Goal: Task Accomplishment & Management: Complete application form

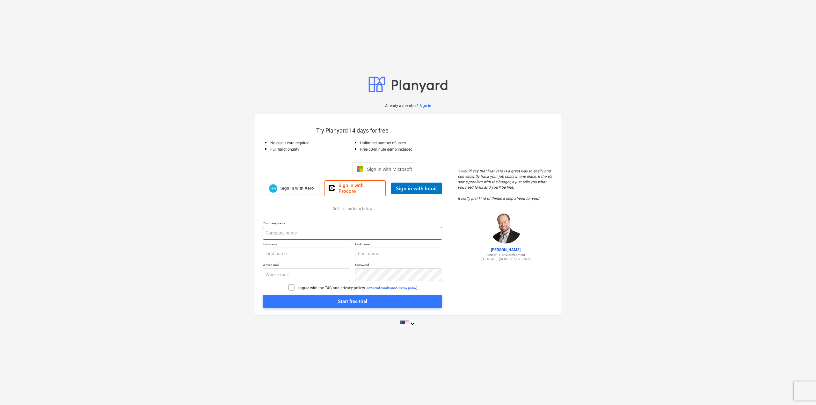
click at [296, 231] on input "text" at bounding box center [352, 233] width 179 height 13
type input "inacomp tsg"
type input "[PERSON_NAME]"
type input "[PERSON_NAME][EMAIL_ADDRESS][PERSON_NAME][DOMAIN_NAME]"
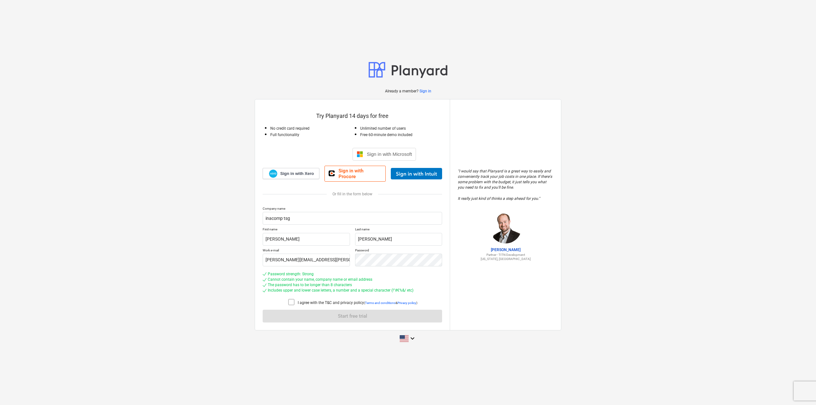
click at [290, 300] on icon at bounding box center [292, 302] width 8 height 8
click at [322, 313] on span "Start free trial" at bounding box center [352, 316] width 164 height 8
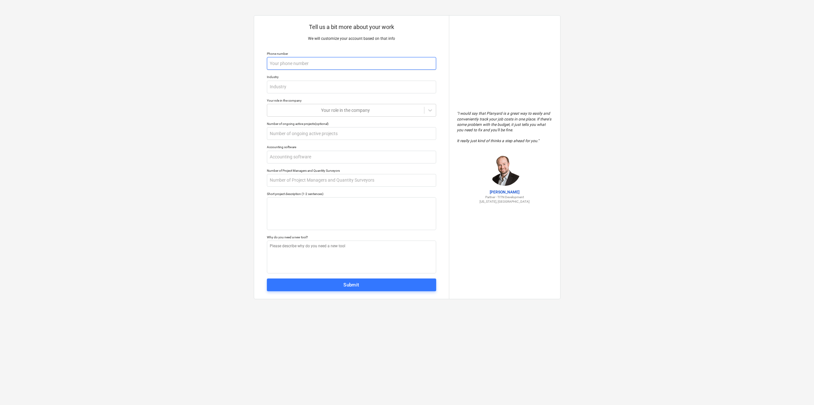
click at [350, 65] on input "text" at bounding box center [351, 63] width 169 height 13
click at [313, 87] on input "text" at bounding box center [351, 87] width 169 height 13
type textarea "x"
type input "A"
type textarea "x"
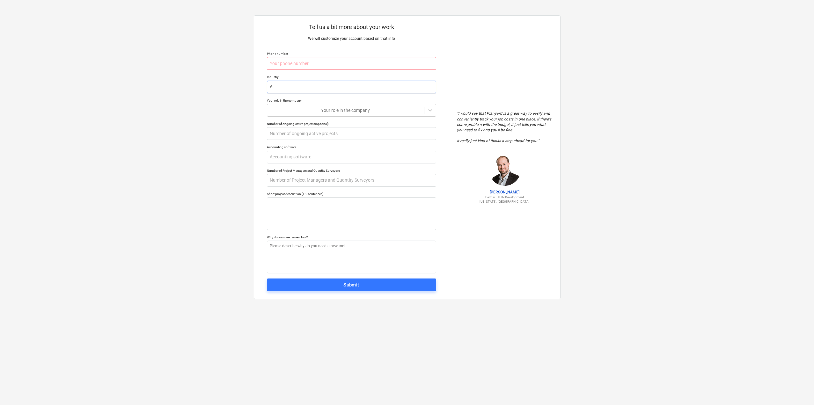
type input "Au"
type textarea "x"
type input "Aud"
type textarea "x"
type input "Audi"
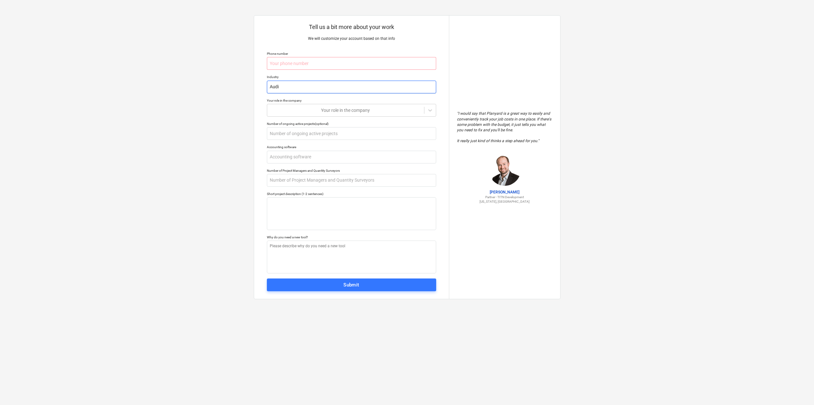
type textarea "x"
type input "Audio"
type textarea "x"
type input "Audio"
type textarea "x"
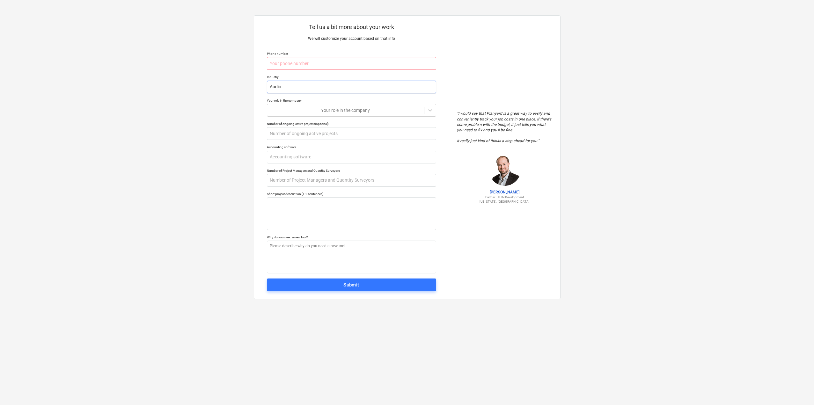
type input "Audio v"
type textarea "x"
type input "Audio vi"
type textarea "x"
type input "Audio vis"
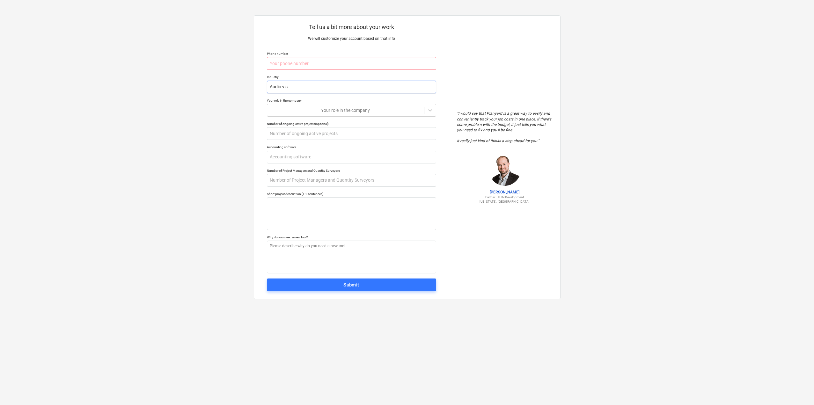
type textarea "x"
type input "Audio visu"
type textarea "x"
type input "Audio visua"
type textarea "x"
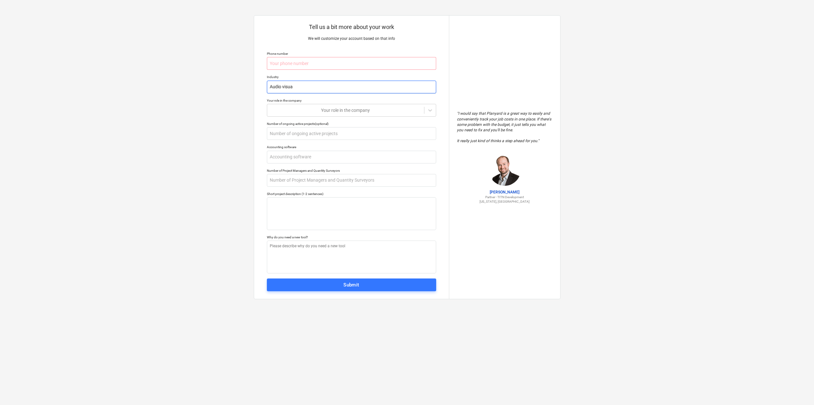
type input "Audio visual"
type textarea "x"
type input "Audio visual"
type textarea "x"
type input "Audio visual S"
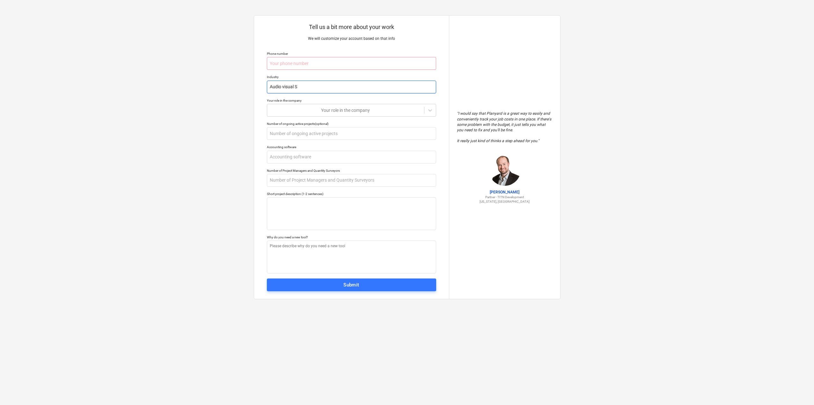
type textarea "x"
type input "Audio visual Se"
type textarea "x"
type input "Audio visual Ser"
type textarea "x"
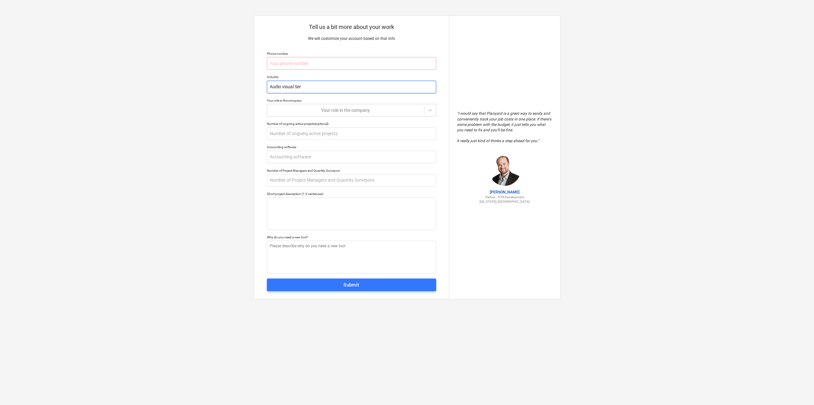
type input "Audio visual Sert"
type textarea "x"
type input "Audio visual Ser"
type textarea "x"
type input "Audio visual Serv"
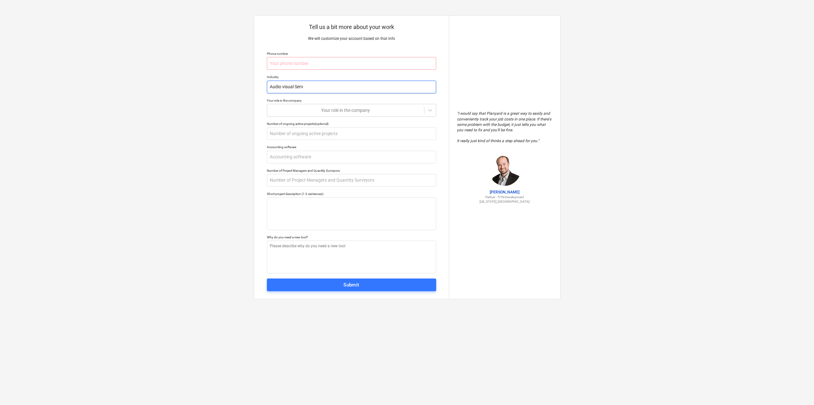
type textarea "x"
type input "Audio visual Servi"
type textarea "x"
type input "Audio visual Servic"
type textarea "x"
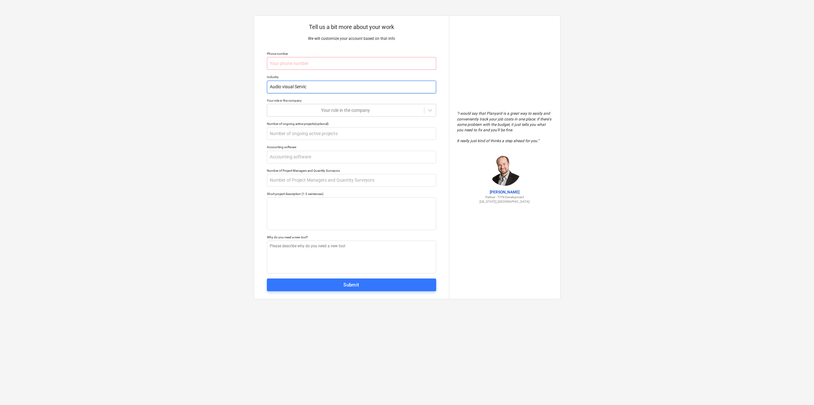
type input "Audio visual Service"
type textarea "x"
type input "Audio visual Services"
click at [321, 62] on input "text" at bounding box center [351, 63] width 169 height 13
type textarea "x"
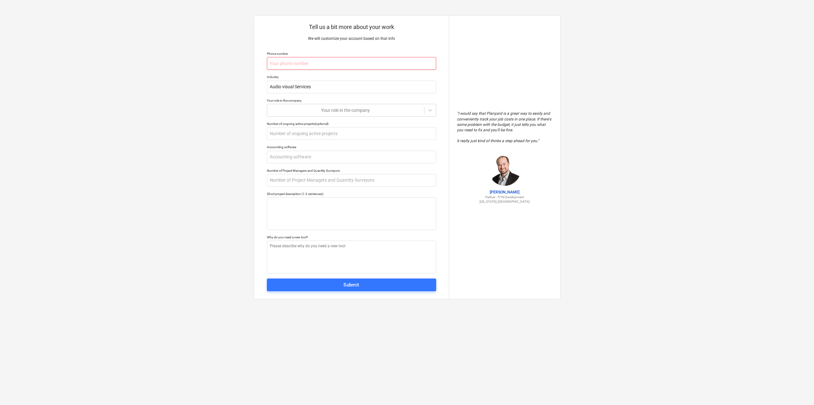
type input "3"
type textarea "x"
type input "31"
type textarea "x"
type input "313"
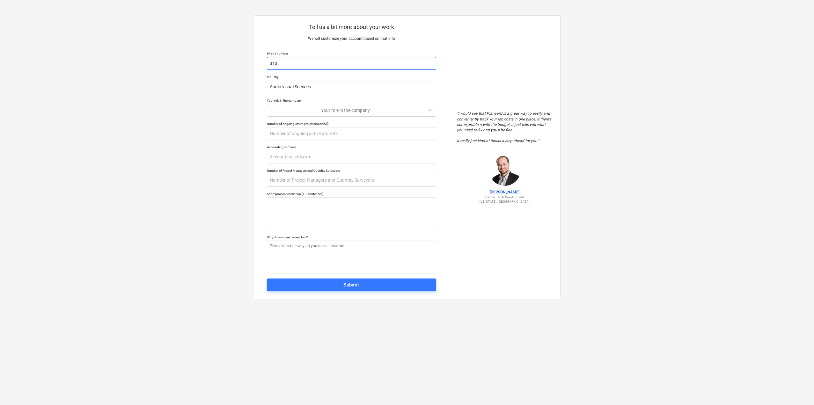
type textarea "x"
type input "3138"
type textarea "x"
type input "31382"
type textarea "x"
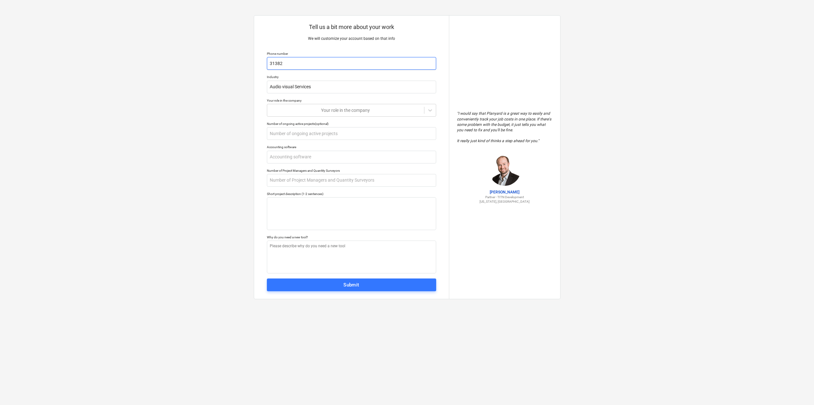
type input "313820"
type textarea "x"
type input "3138201"
type textarea "x"
type input "31382018"
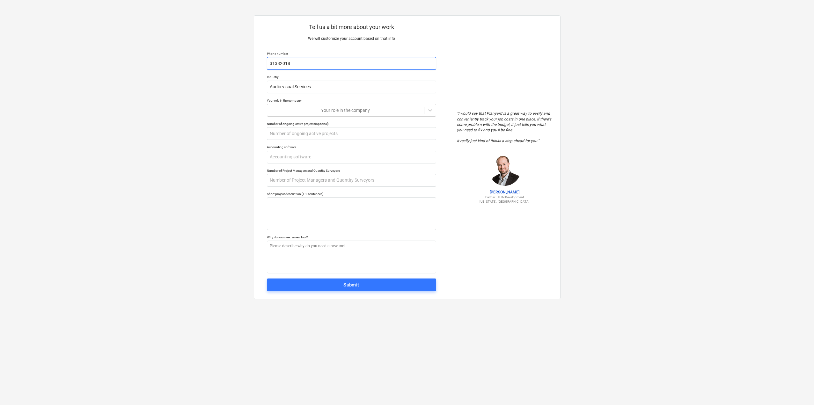
type textarea "x"
type input "313820189"
type textarea "x"
type input "3138201891"
click at [391, 111] on div at bounding box center [345, 110] width 150 height 6
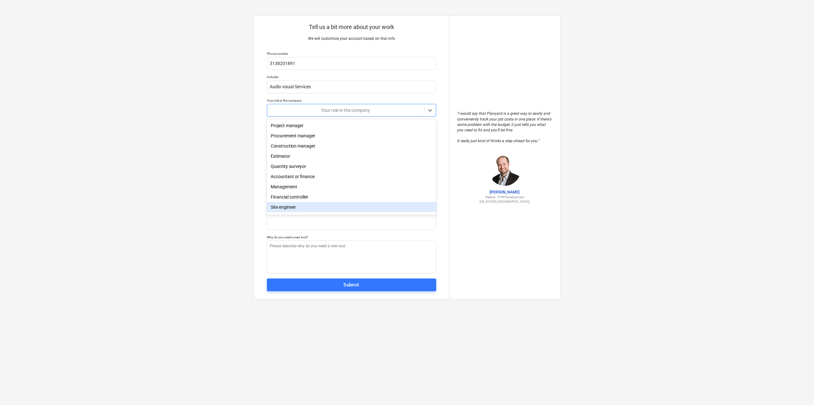
scroll to position [23, 0]
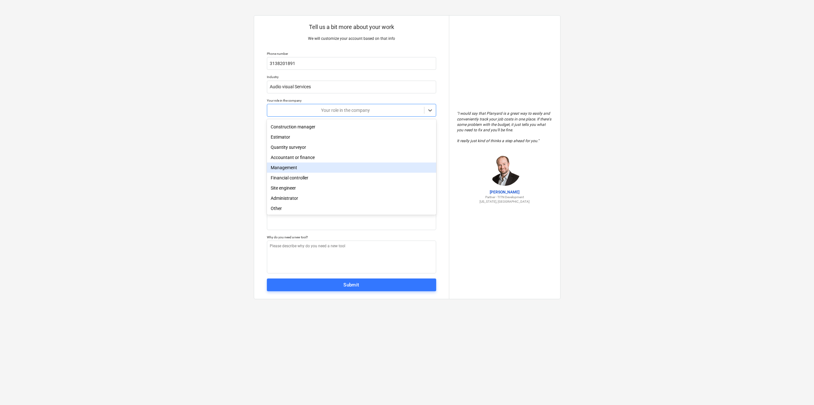
click at [297, 163] on div "Management" at bounding box center [351, 168] width 169 height 10
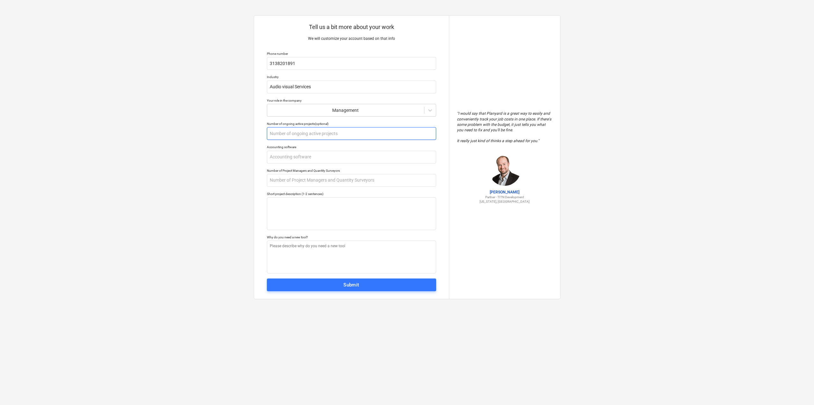
click at [289, 134] on input "text" at bounding box center [351, 133] width 169 height 13
type textarea "x"
type input "2"
type textarea "x"
type input "25"
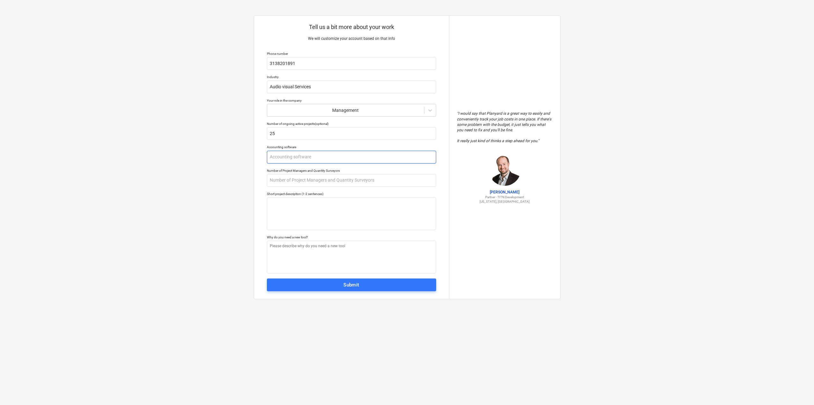
click at [317, 157] on input "text" at bounding box center [351, 157] width 169 height 13
click at [322, 183] on input "text" at bounding box center [351, 180] width 169 height 13
type textarea "x"
type input "5"
click at [306, 157] on input "text" at bounding box center [351, 157] width 169 height 13
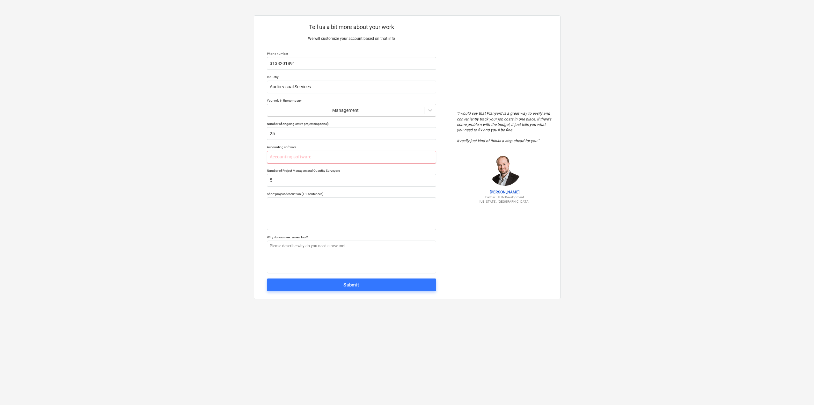
type textarea "x"
type input "I"
type textarea "x"
type input "In"
type textarea "x"
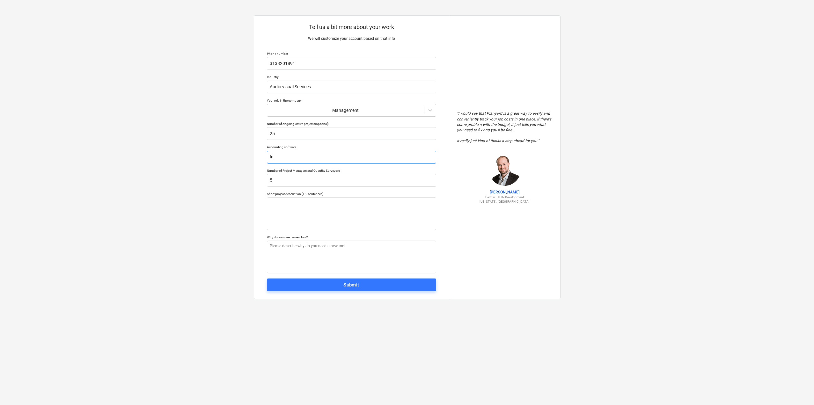
type input "Int"
type textarea "x"
type input "Inte"
type textarea "x"
type input "Inter"
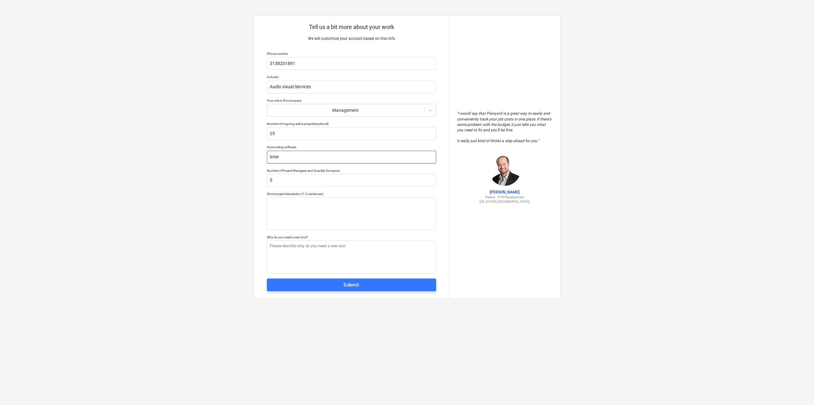
type textarea "x"
type input "Intern"
type textarea "x"
type input "Interna"
type textarea "x"
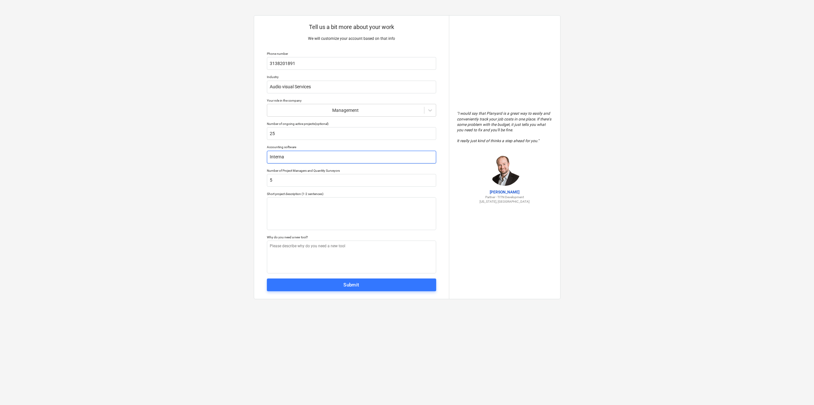
type input "Internal"
type textarea "x"
type input "Internal"
click at [295, 215] on textarea at bounding box center [351, 213] width 169 height 33
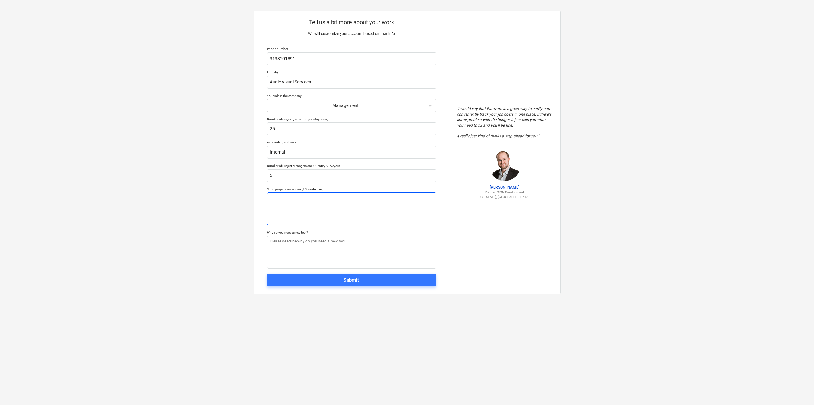
scroll to position [6, 0]
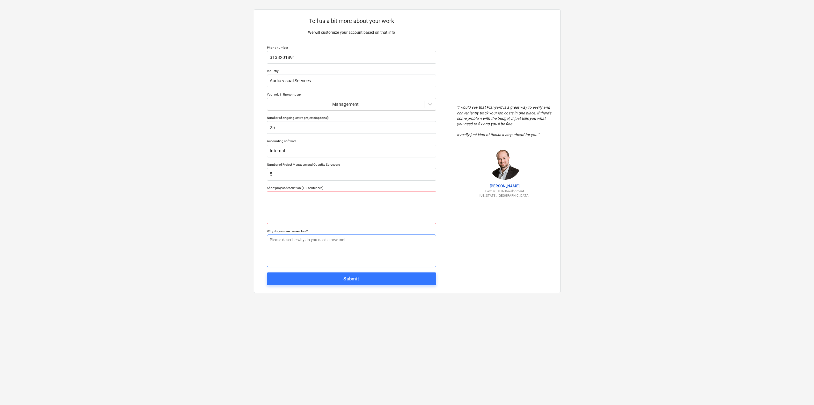
click at [325, 245] on textarea at bounding box center [351, 251] width 169 height 33
click at [304, 198] on textarea at bounding box center [351, 207] width 169 height 33
type textarea "x"
type textarea "m"
type textarea "x"
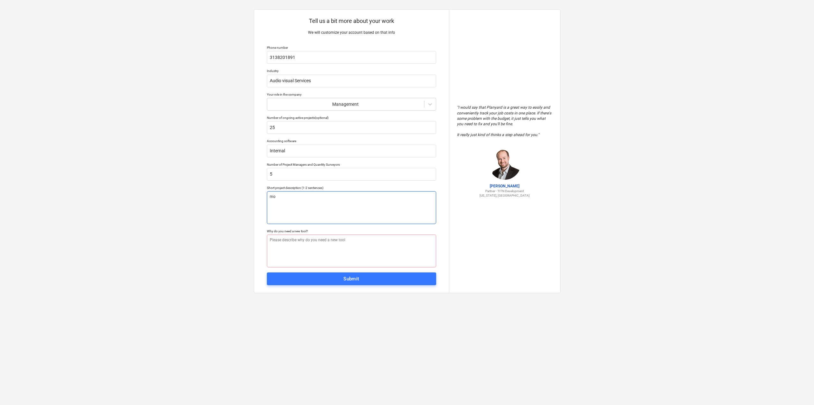
type textarea "mor"
type textarea "x"
type textarea "more"
type textarea "x"
type textarea "more"
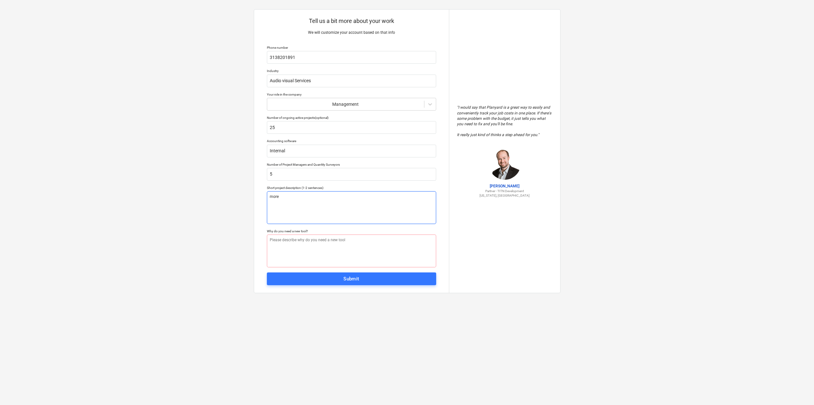
type textarea "x"
type textarea "more l"
type textarea "x"
type textarea "more la"
type textarea "x"
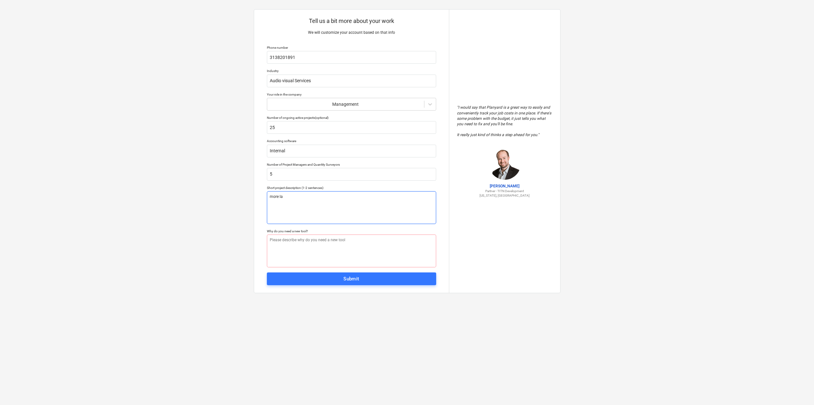
type textarea "more lad"
type textarea "x"
type textarea "more lads"
type textarea "x"
type textarea "more lads"
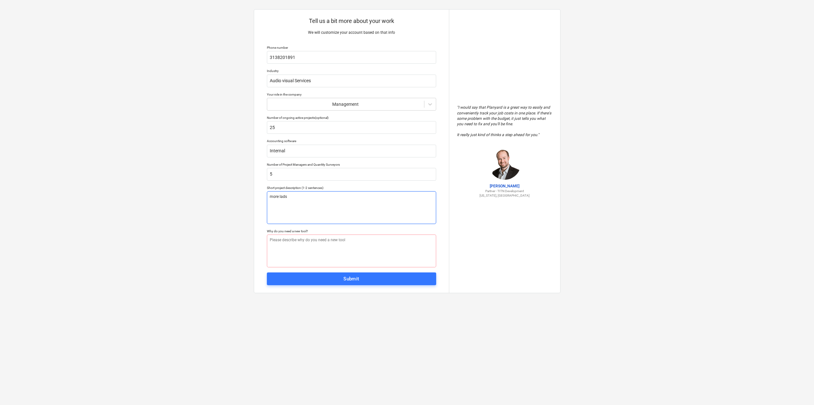
type textarea "x"
type textarea "more lads"
type textarea "x"
type textarea "more lad"
type textarea "x"
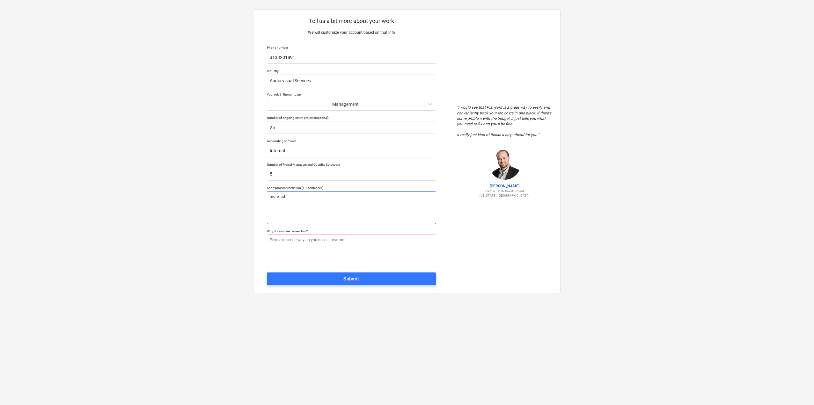
type textarea "more la"
type textarea "x"
type textarea "more lae"
type textarea "x"
type textarea "more la"
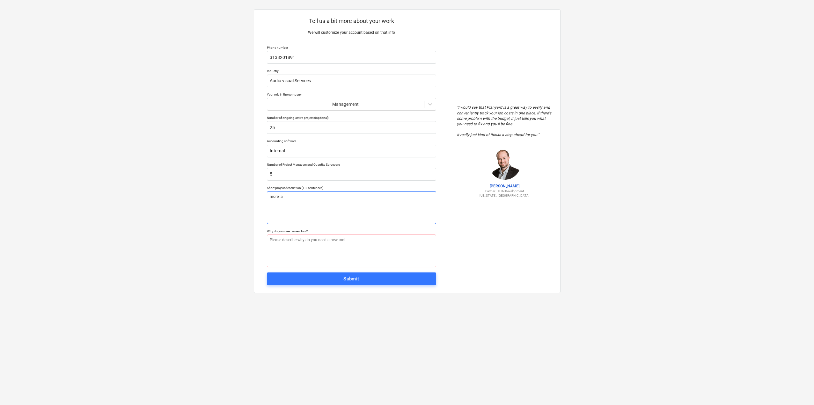
type textarea "x"
type textarea "more l"
type textarea "x"
type textarea "more le"
type textarea "x"
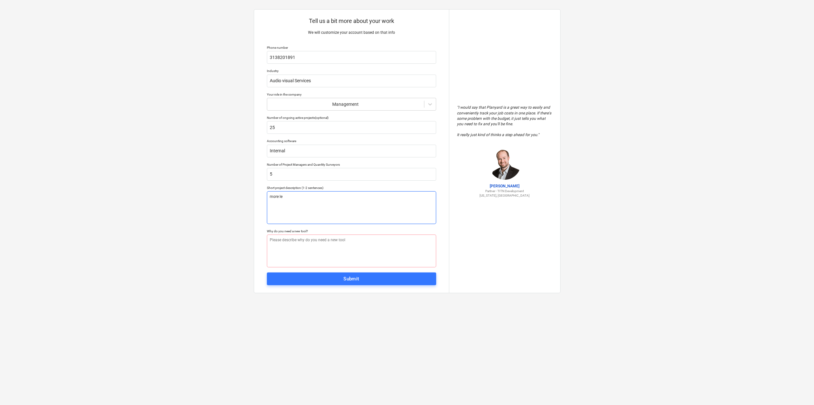
type textarea "more lea"
type textarea "x"
type textarea "more leaf"
type textarea "x"
type textarea "more leafs"
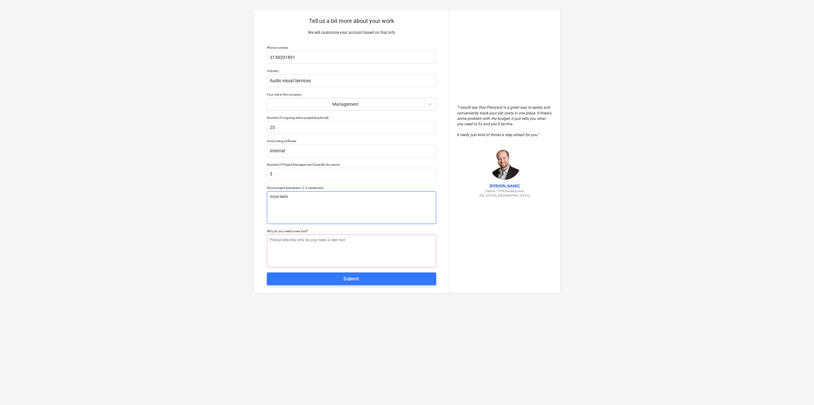
type textarea "x"
type textarea "more leaf"
type textarea "x"
type textarea "more lea"
type textarea "x"
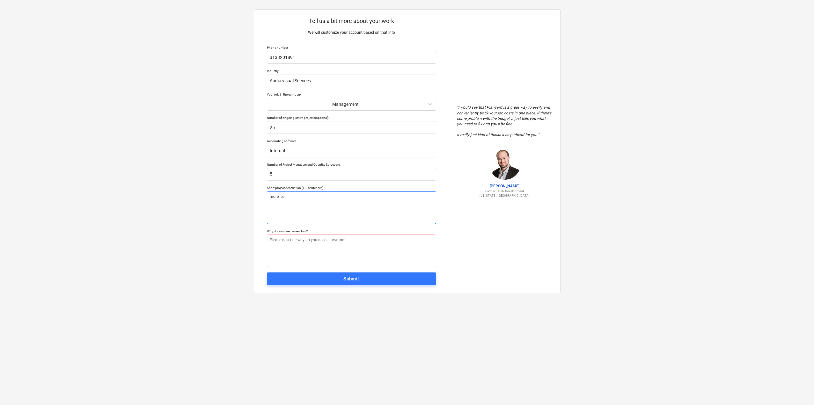
type textarea "more lead"
type textarea "x"
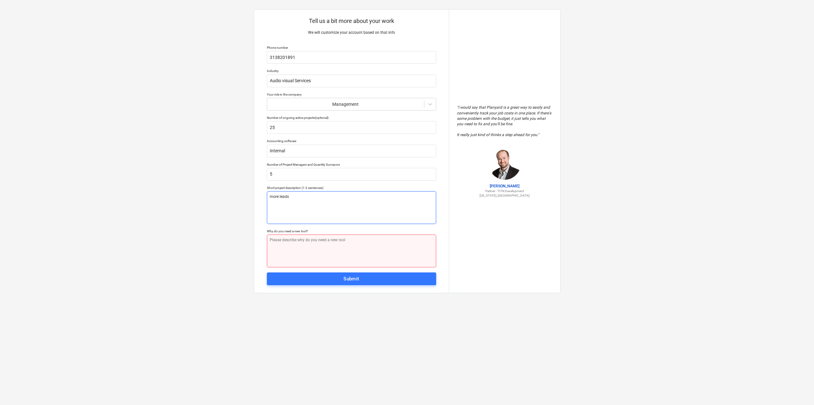
type textarea "more leads"
click at [354, 240] on textarea at bounding box center [351, 251] width 169 height 33
type textarea "x"
type textarea "m"
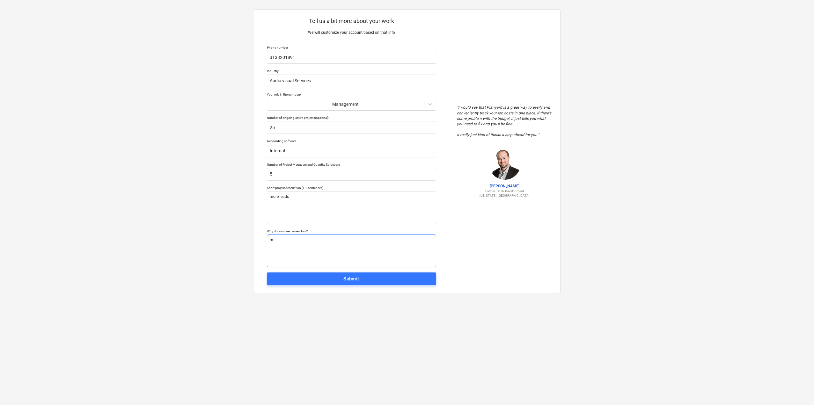
type textarea "x"
type textarea "mo"
type textarea "x"
type textarea "mor"
type textarea "x"
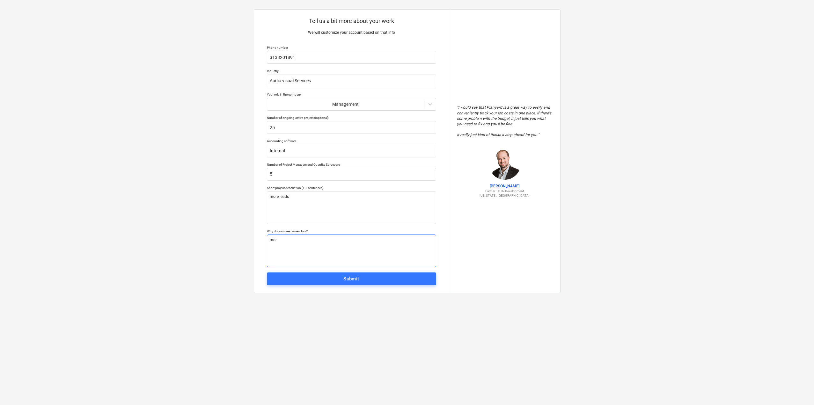
type textarea "more"
type textarea "x"
type textarea "more"
type textarea "x"
type textarea "more l"
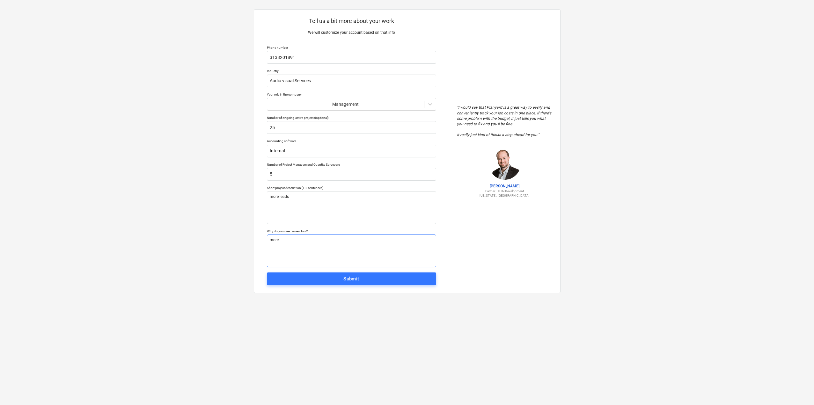
type textarea "x"
type textarea "more le"
type textarea "x"
type textarea "more lea"
type textarea "x"
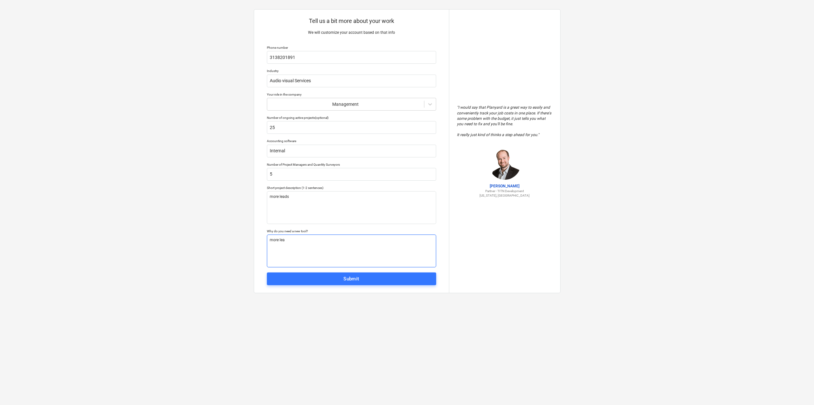
type textarea "more lead"
type textarea "x"
type textarea "more leads"
click at [355, 272] on div "Tell us a bit more about your work We will customize your account based on that…" at bounding box center [351, 151] width 195 height 283
click at [358, 278] on div "Submit" at bounding box center [351, 279] width 16 height 8
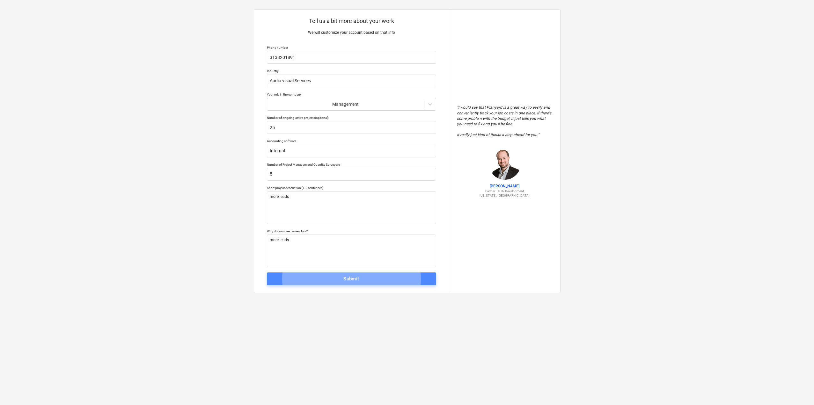
scroll to position [0, 0]
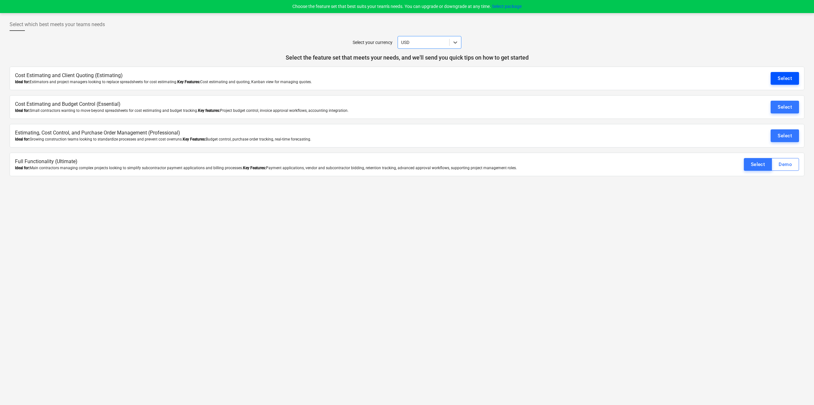
click at [786, 75] on div "Select" at bounding box center [784, 78] width 14 height 8
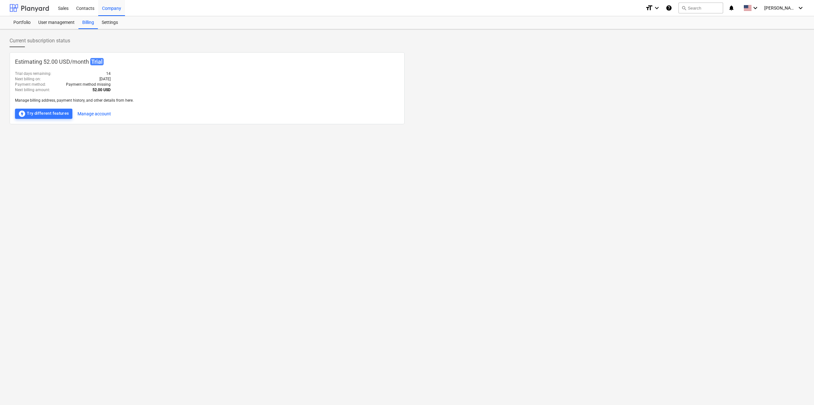
type textarea "x"
click at [28, 23] on div "Portfolio" at bounding box center [22, 22] width 25 height 13
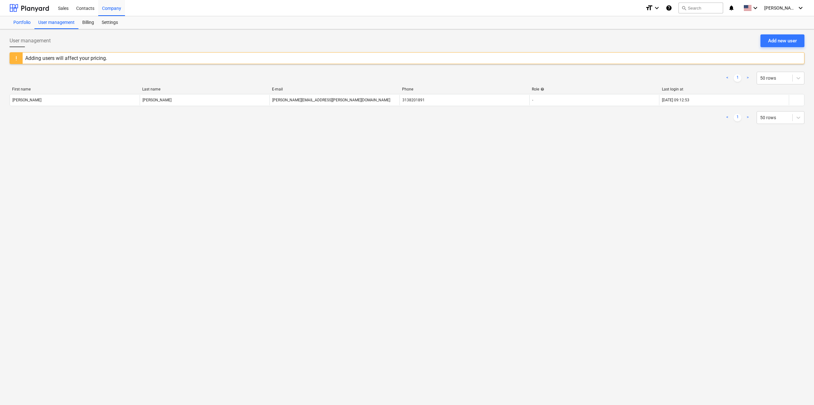
click at [26, 21] on div "Portfolio" at bounding box center [22, 22] width 25 height 13
click at [109, 21] on div "Settings" at bounding box center [110, 22] width 24 height 13
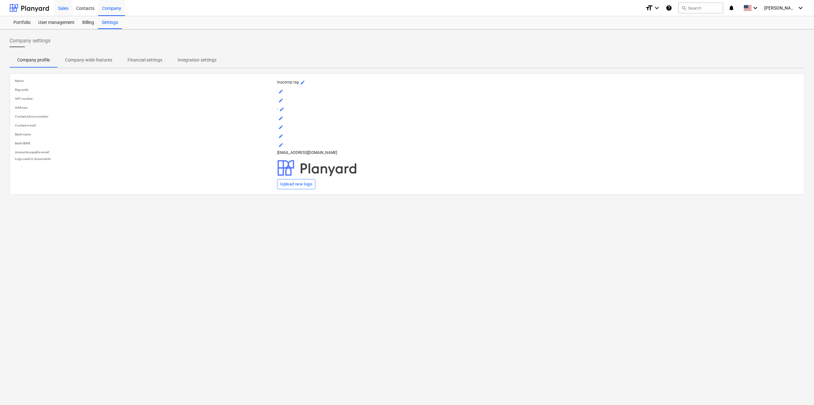
click at [62, 10] on div "Sales" at bounding box center [63, 8] width 18 height 16
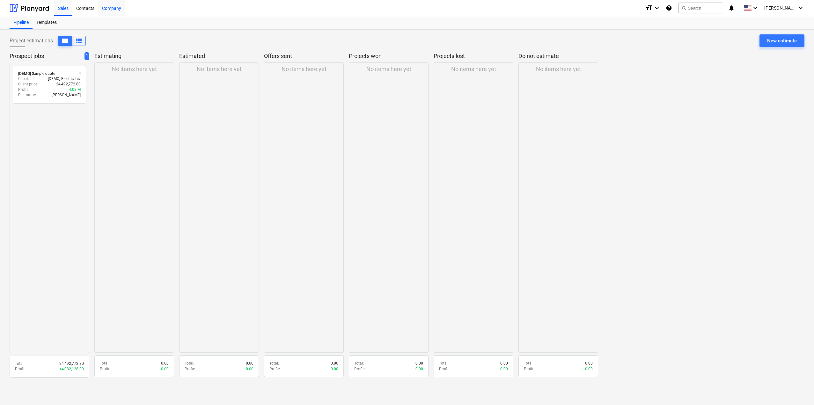
click at [109, 9] on div "Company" at bounding box center [111, 8] width 27 height 16
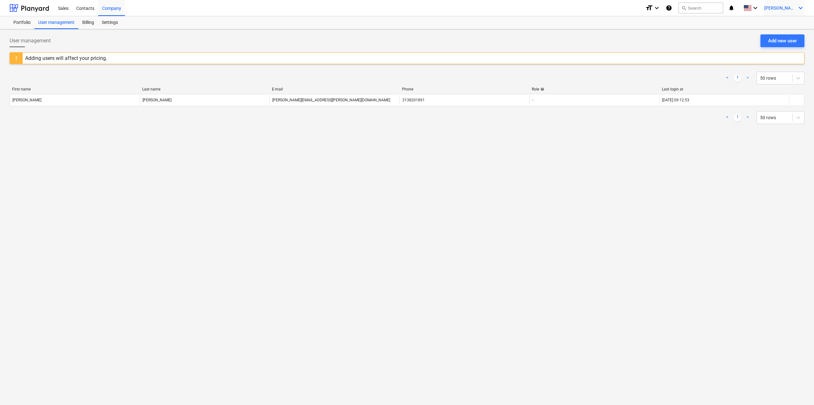
click at [783, 5] on span "[PERSON_NAME]" at bounding box center [780, 7] width 32 height 5
click at [782, 24] on div "Settings" at bounding box center [785, 25] width 38 height 10
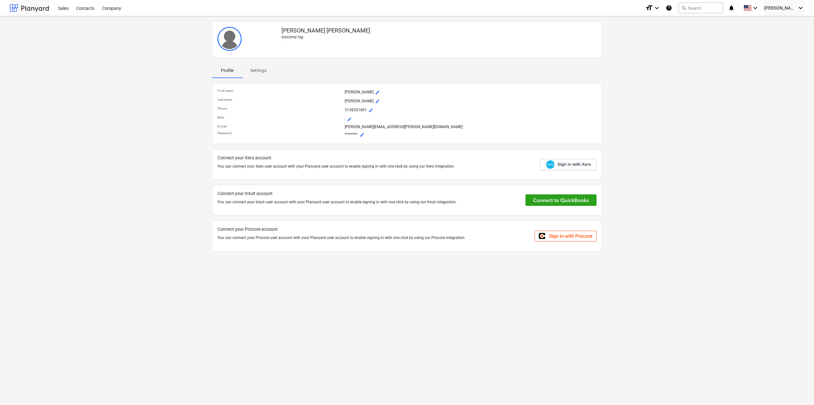
click at [25, 10] on div at bounding box center [30, 8] width 40 height 16
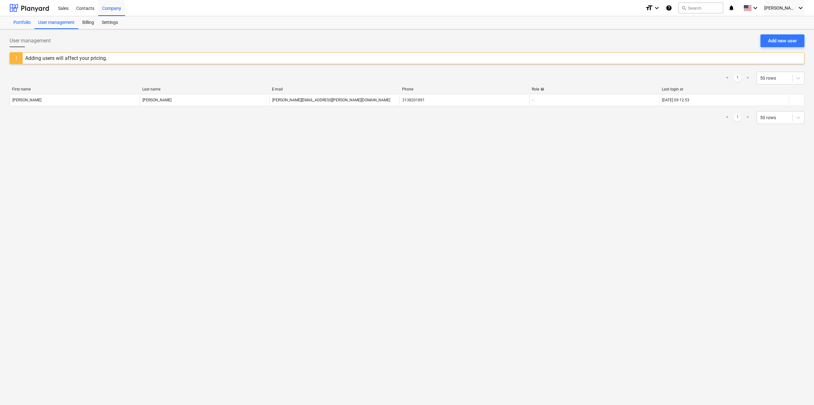
click at [17, 20] on div "Portfolio" at bounding box center [22, 22] width 25 height 13
click at [90, 20] on div "Billing" at bounding box center [87, 22] width 19 height 13
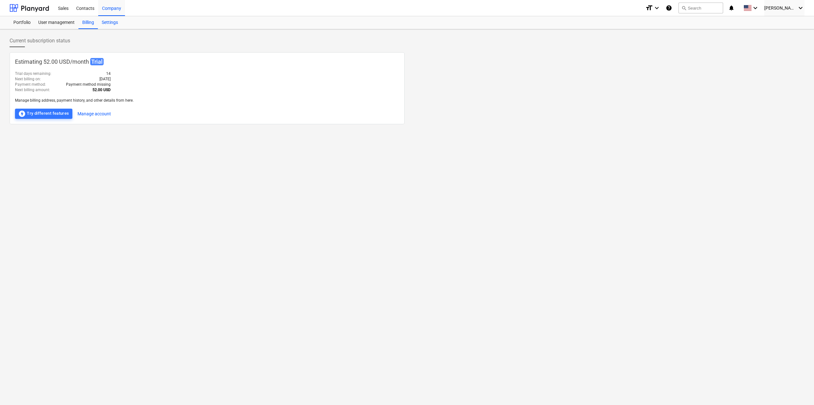
click at [110, 23] on div "Settings" at bounding box center [110, 22] width 24 height 13
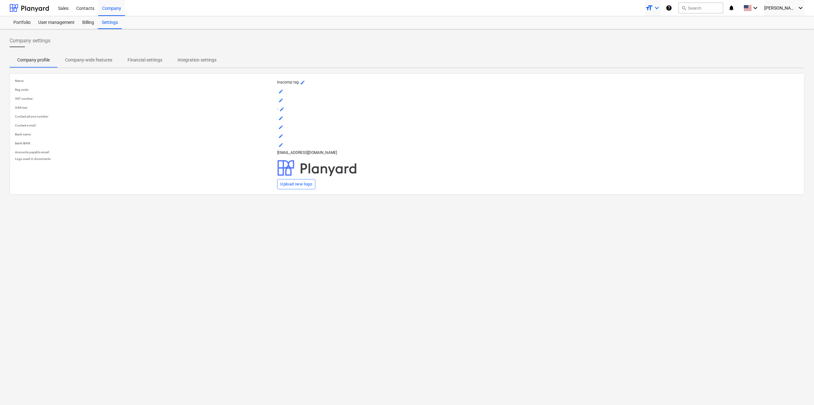
click at [660, 7] on icon "keyboard_arrow_down" at bounding box center [657, 8] width 8 height 8
click at [22, 6] on div at bounding box center [407, 202] width 814 height 405
click at [16, 5] on div at bounding box center [30, 8] width 40 height 16
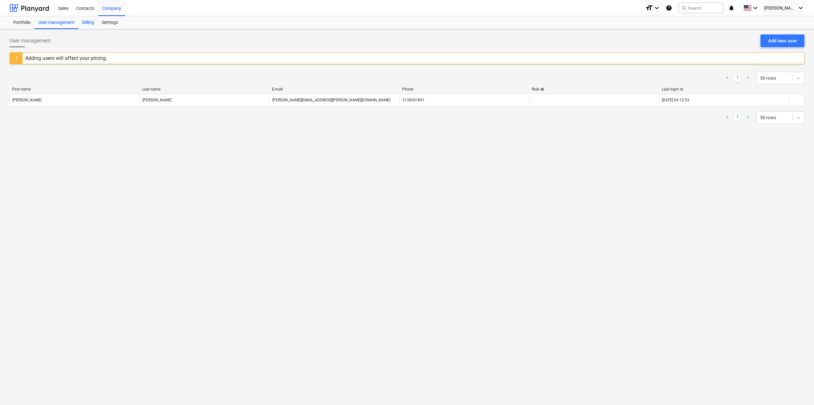
click at [91, 23] on div "Billing" at bounding box center [87, 22] width 19 height 13
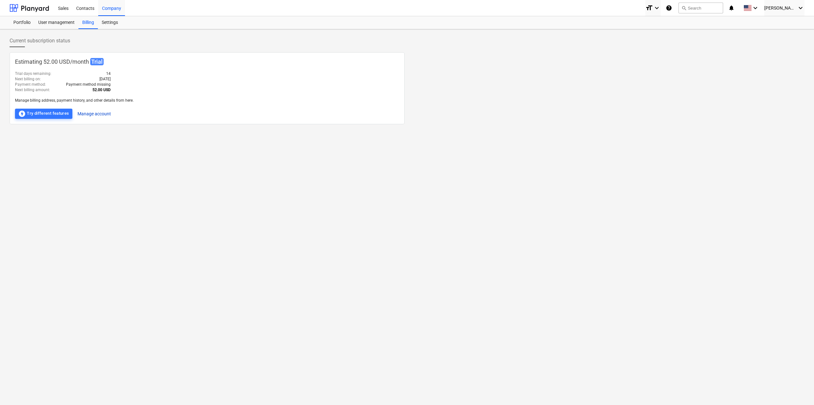
click at [94, 115] on button "Manage account" at bounding box center [93, 114] width 33 height 10
click at [28, 115] on div "offline_bolt Try different features" at bounding box center [43, 114] width 51 height 8
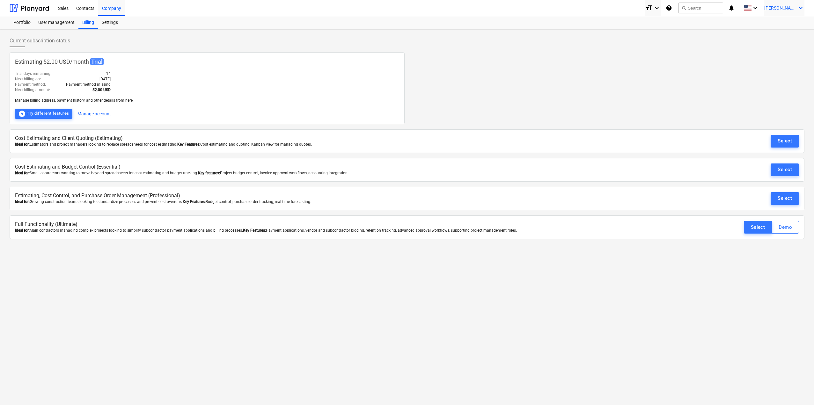
click at [795, 8] on span "[PERSON_NAME]" at bounding box center [780, 7] width 32 height 5
click at [782, 25] on div "Settings" at bounding box center [785, 25] width 38 height 10
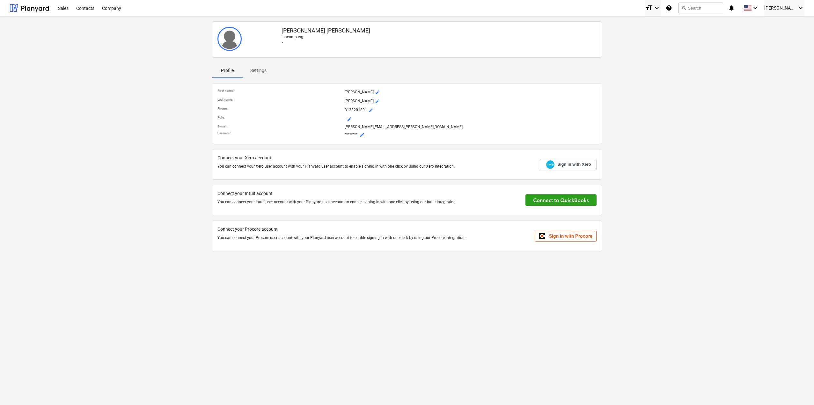
click at [255, 68] on p "Settings" at bounding box center [258, 70] width 16 height 7
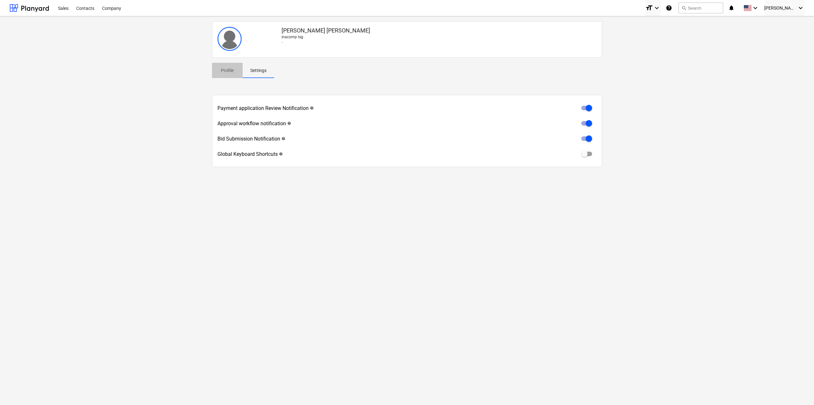
click at [229, 69] on p "Profile" at bounding box center [227, 70] width 15 height 7
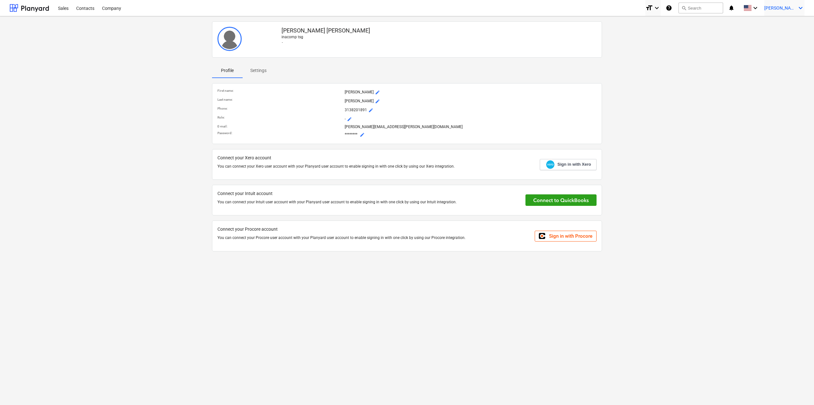
click at [796, 6] on span "[PERSON_NAME]" at bounding box center [780, 7] width 32 height 5
click at [787, 25] on div "Settings" at bounding box center [785, 25] width 38 height 10
click at [751, 5] on span at bounding box center [747, 8] width 8 height 6
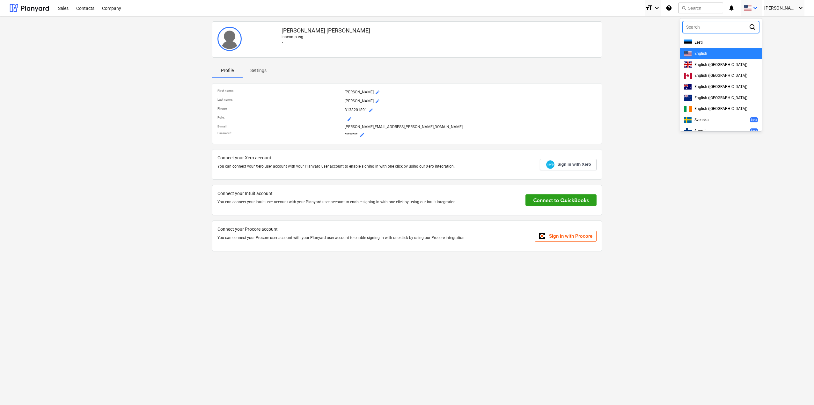
click at [668, 21] on div at bounding box center [407, 202] width 814 height 405
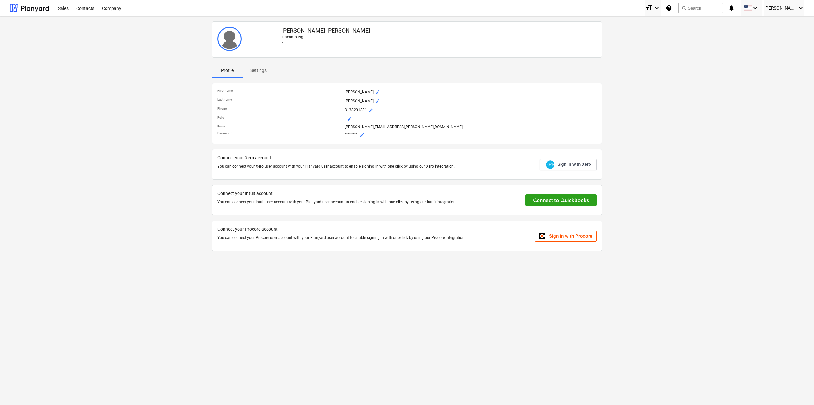
click at [672, 10] on icon "help" at bounding box center [669, 8] width 6 height 8
click at [259, 69] on p "Settings" at bounding box center [258, 70] width 16 height 7
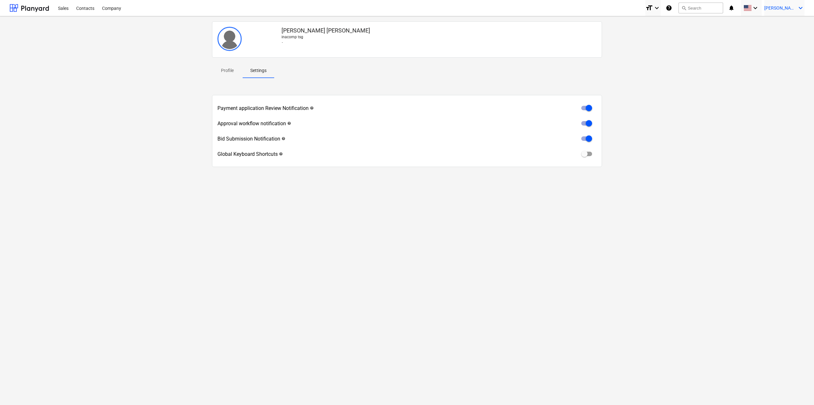
click at [804, 11] on div "Sales Contacts Company format_size keyboard_arrow_down help search Search notif…" at bounding box center [407, 8] width 814 height 16
click at [803, 11] on icon "keyboard_arrow_down" at bounding box center [801, 8] width 8 height 8
click at [783, 23] on div "Settings" at bounding box center [785, 25] width 38 height 10
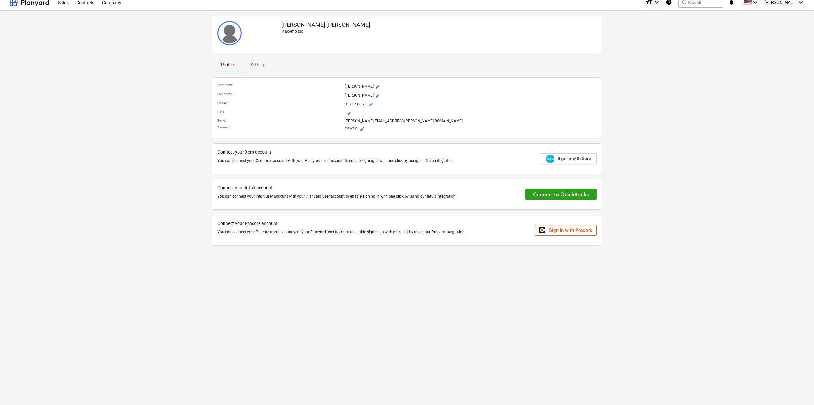
scroll to position [6, 0]
click at [113, 0] on div "Company" at bounding box center [111, 2] width 27 height 16
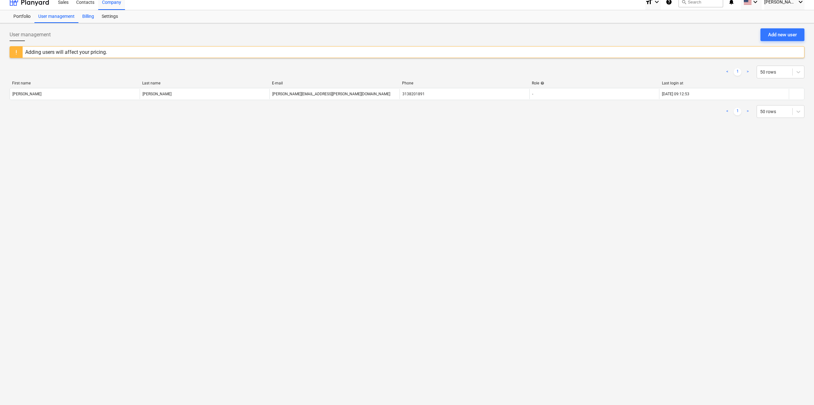
click at [86, 13] on div "Billing" at bounding box center [87, 16] width 19 height 13
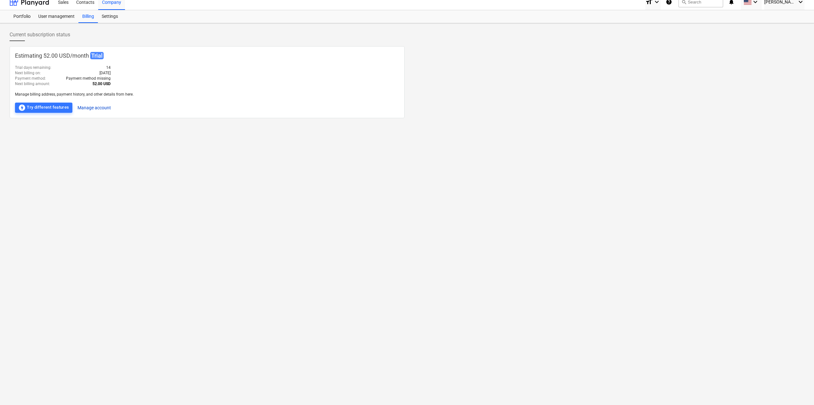
click at [96, 103] on button "Manage account" at bounding box center [93, 108] width 33 height 10
click at [112, 15] on div "Settings" at bounding box center [110, 16] width 24 height 13
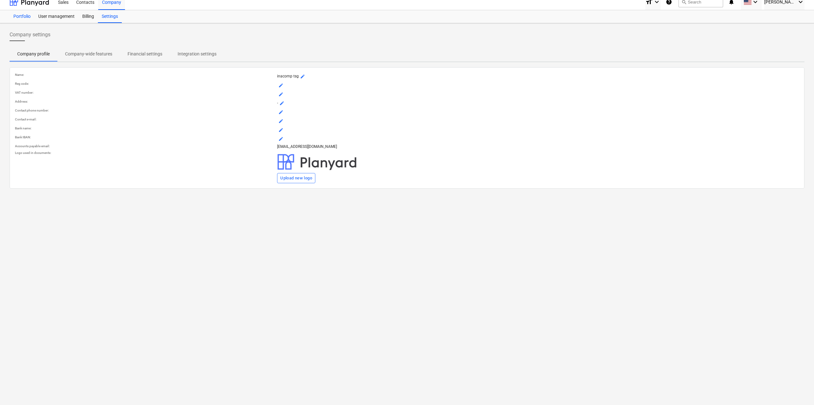
click at [20, 16] on div "Portfolio" at bounding box center [22, 16] width 25 height 13
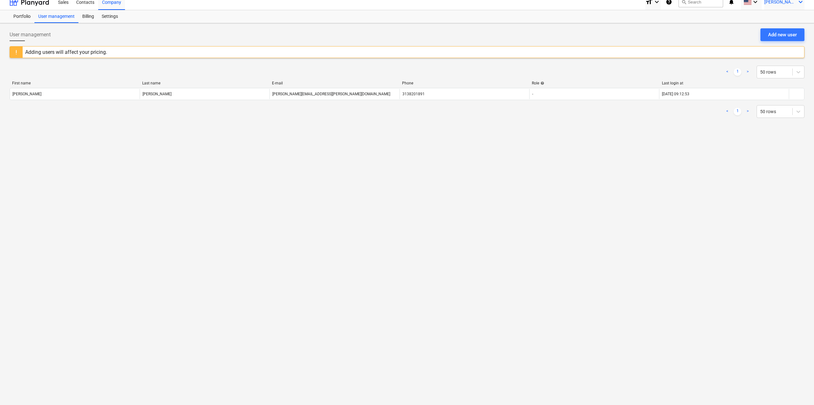
click at [797, 1] on icon "keyboard_arrow_down" at bounding box center [801, 2] width 8 height 8
click at [785, 32] on div "Log out" at bounding box center [785, 29] width 38 height 10
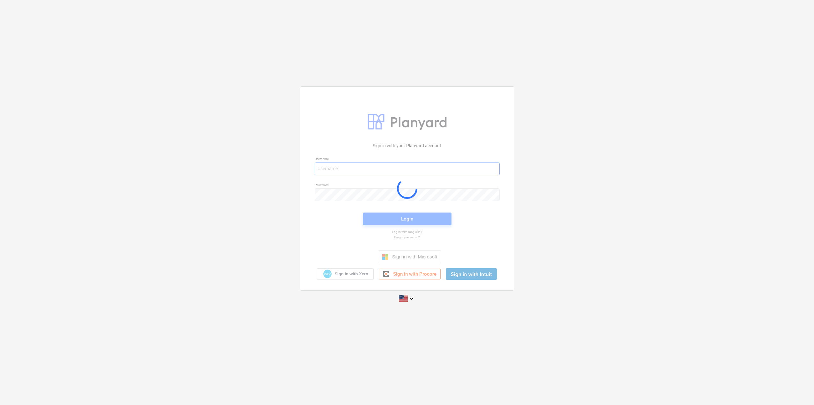
type input "[PERSON_NAME][EMAIL_ADDRESS][PERSON_NAME][DOMAIN_NAME]"
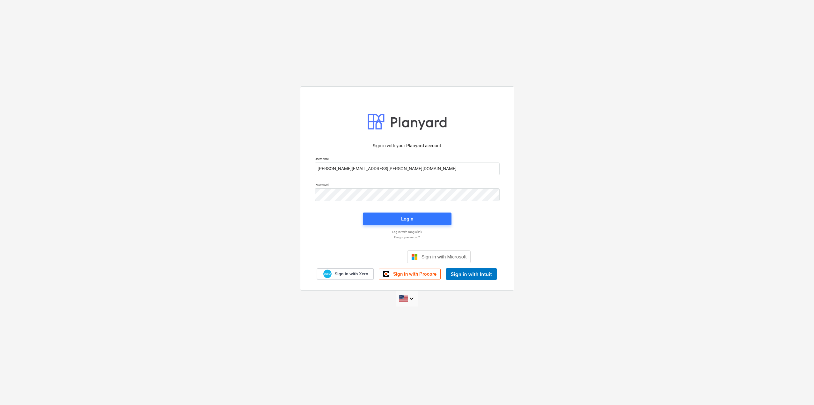
click at [417, 296] on div "keyboard_arrow_down" at bounding box center [407, 299] width 22 height 16
click at [412, 300] on icon "keyboard_arrow_down" at bounding box center [412, 299] width 8 height 8
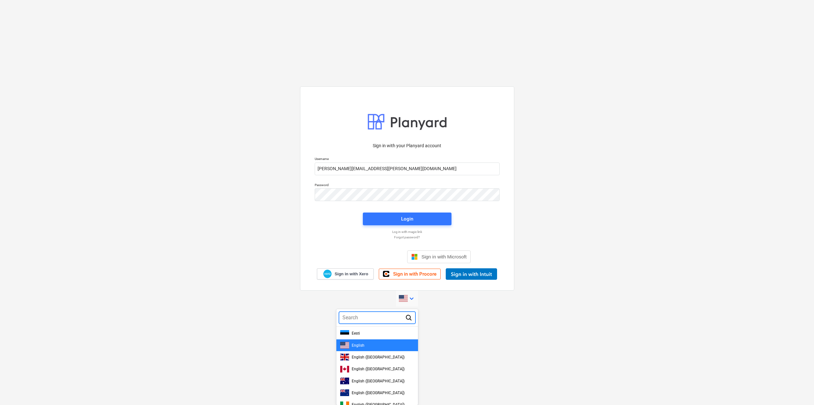
click at [381, 347] on div "English" at bounding box center [377, 345] width 74 height 7
